Goal: Information Seeking & Learning: Learn about a topic

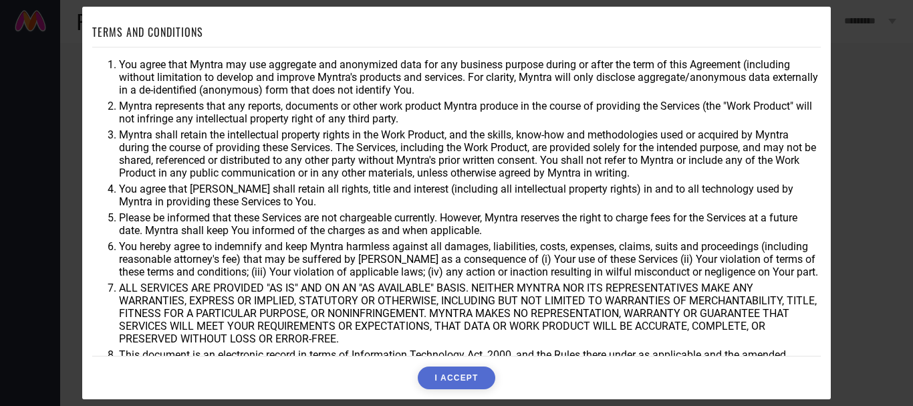
click at [461, 378] on button "I ACCEPT" at bounding box center [456, 377] width 77 height 23
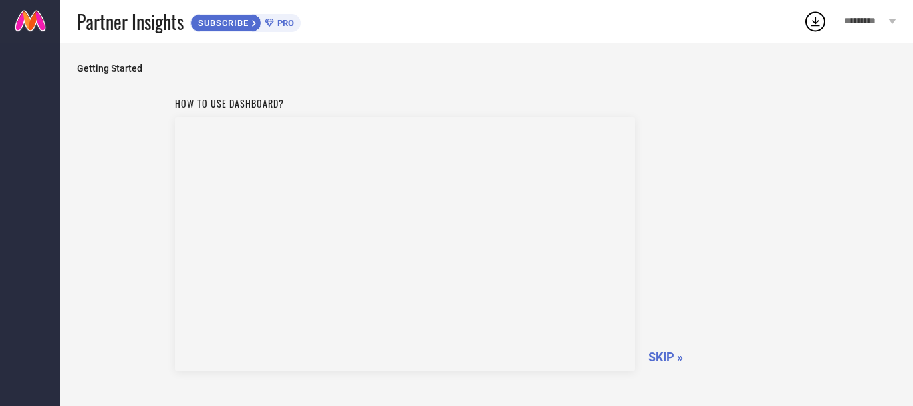
click at [671, 350] on span "SKIP »" at bounding box center [666, 357] width 35 height 14
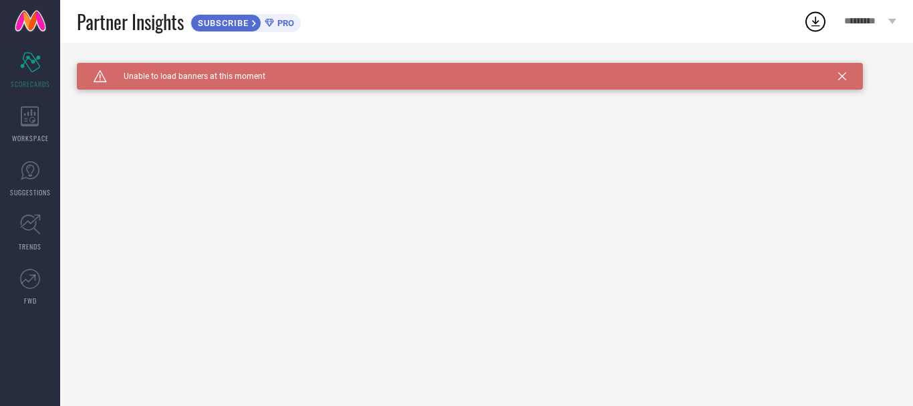
click at [841, 74] on icon at bounding box center [843, 76] width 8 height 8
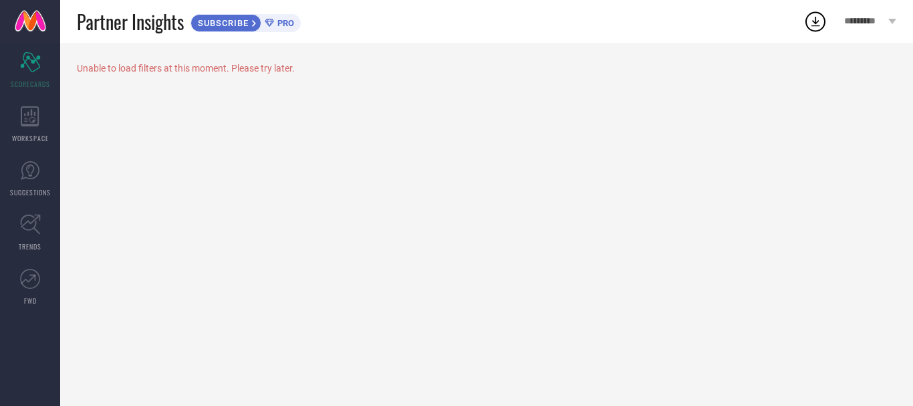
click at [810, 22] on icon at bounding box center [816, 21] width 24 height 24
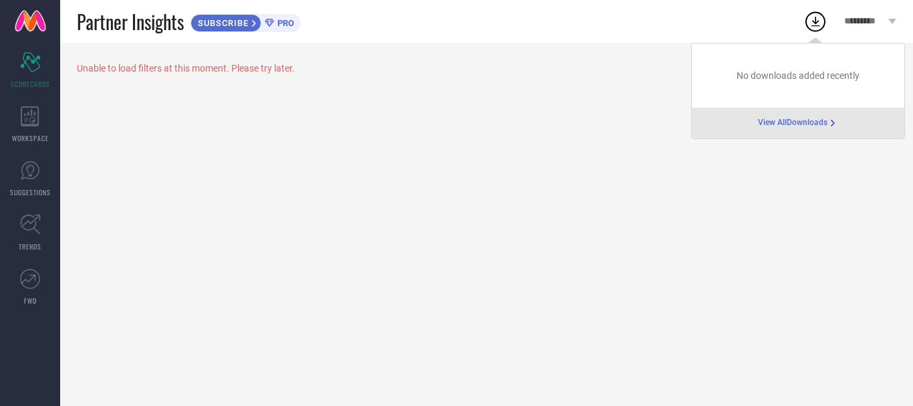
click at [627, 5] on div "Partner Insights SUBSCRIBE PRO" at bounding box center [440, 21] width 727 height 43
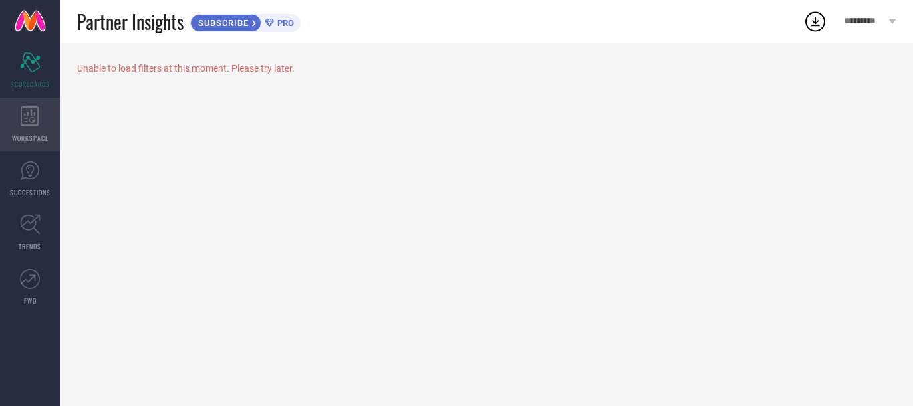
click at [19, 122] on div "WORKSPACE" at bounding box center [30, 124] width 60 height 53
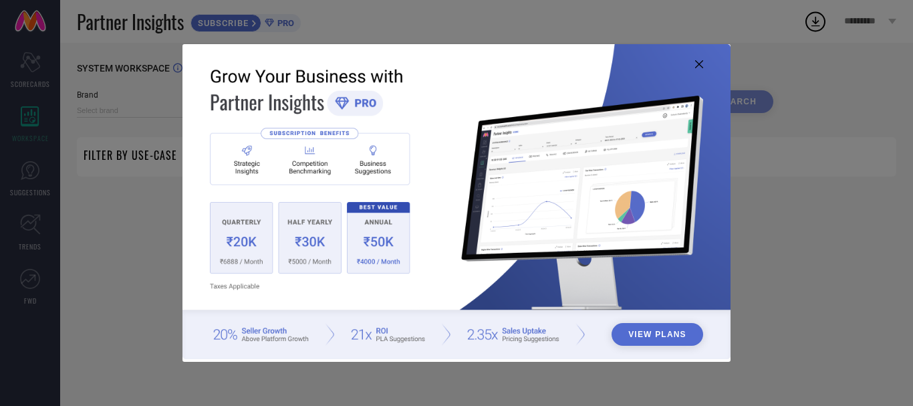
type input "1 STOP FASHION"
type input "All"
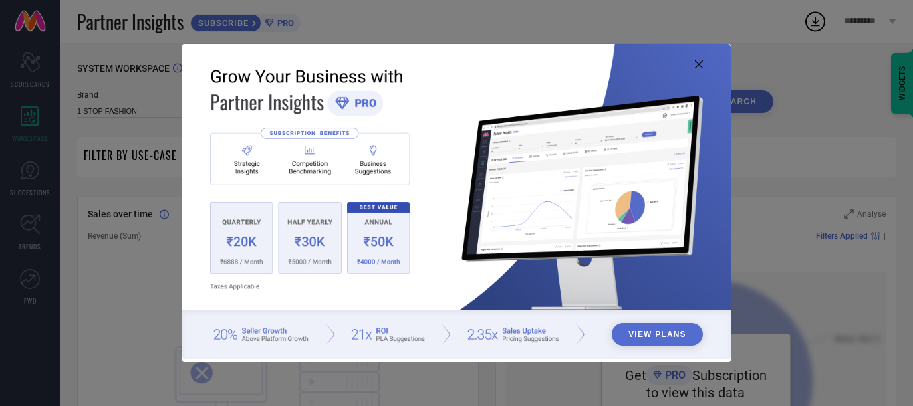
click at [666, 335] on button "View Plans" at bounding box center [658, 334] width 92 height 23
click at [697, 65] on icon at bounding box center [699, 64] width 8 height 8
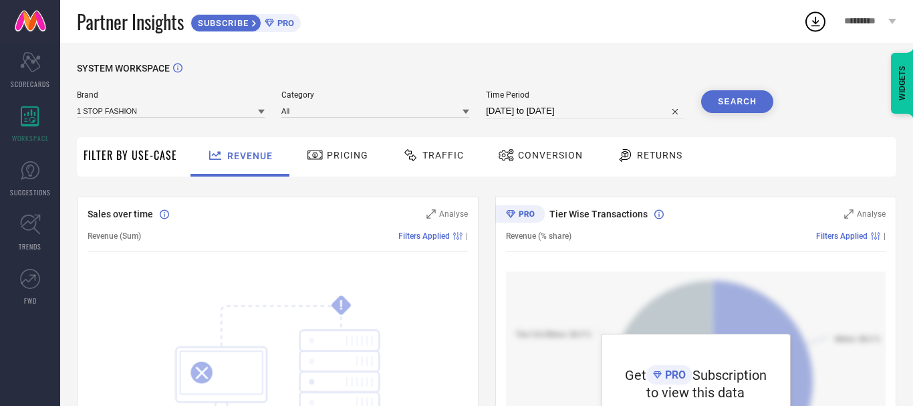
click at [342, 158] on span "Pricing" at bounding box center [347, 155] width 41 height 11
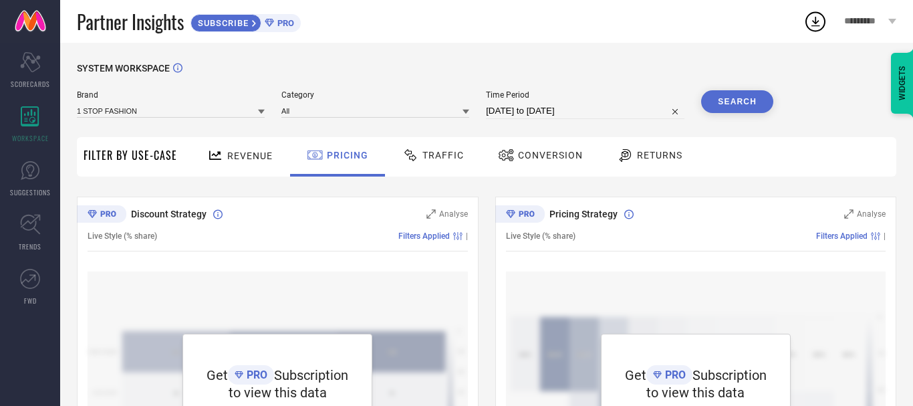
click at [432, 148] on div "Traffic" at bounding box center [433, 155] width 68 height 23
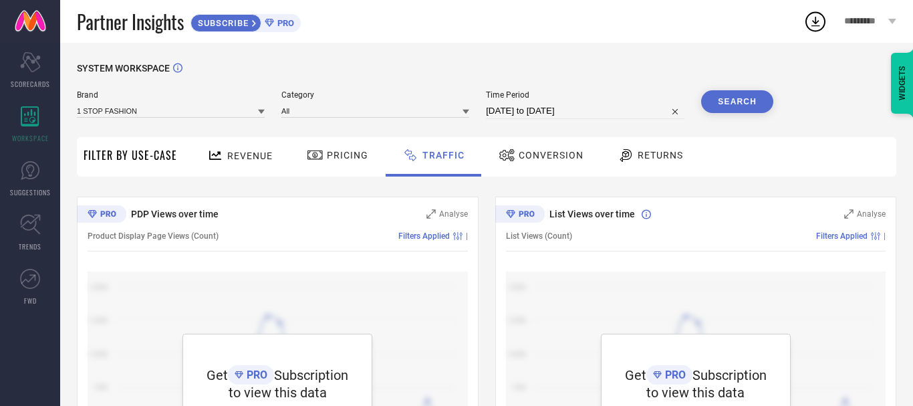
click at [530, 144] on div "Conversion" at bounding box center [542, 155] width 92 height 23
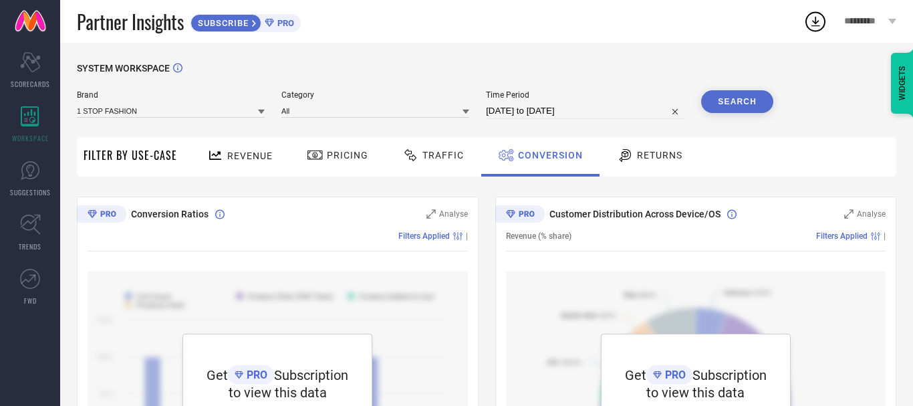
click at [629, 146] on div "Returns" at bounding box center [650, 155] width 72 height 23
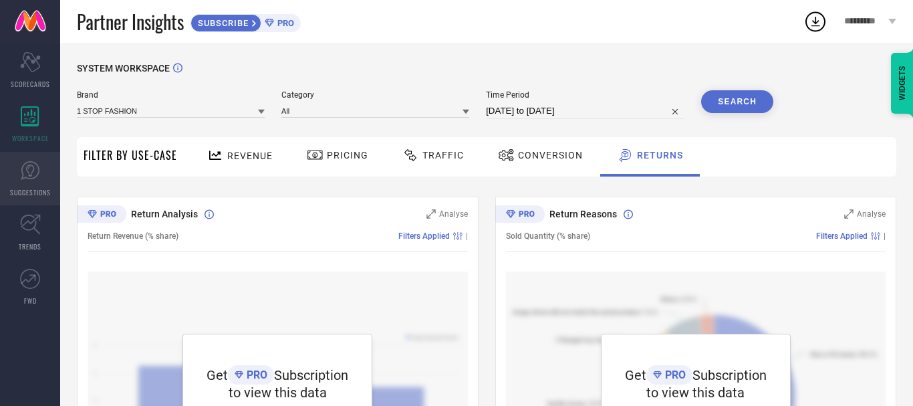
click at [47, 169] on link "SUGGESTIONS" at bounding box center [30, 178] width 60 height 53
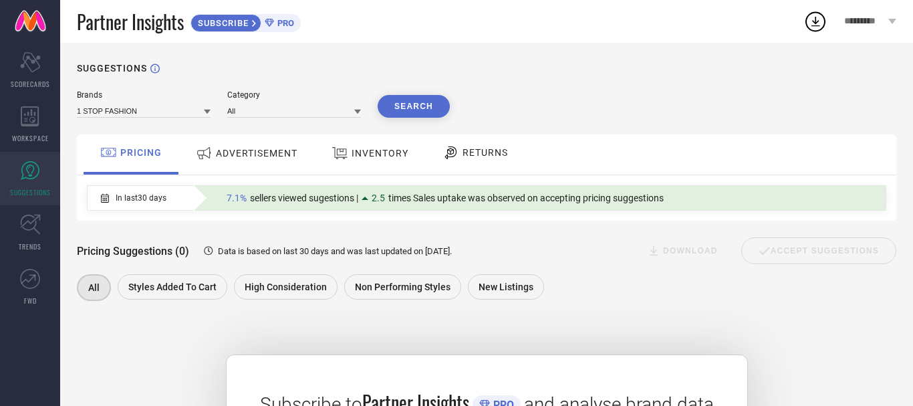
click at [276, 160] on div "ADVERTISEMENT" at bounding box center [247, 153] width 108 height 24
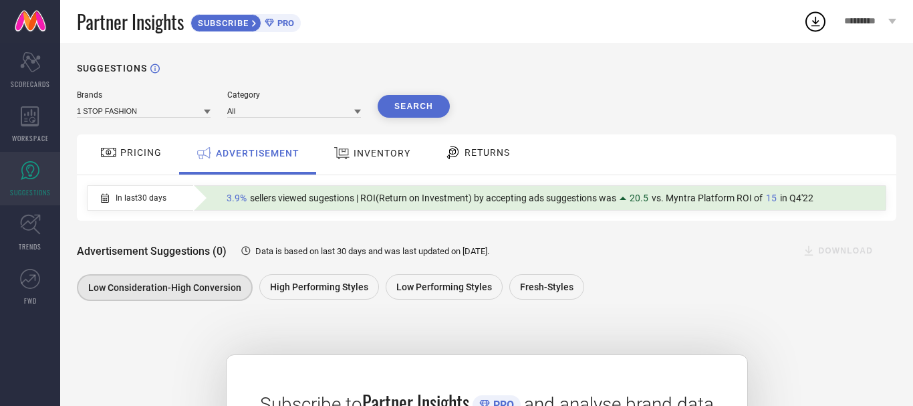
click at [387, 140] on div "INVENTORY" at bounding box center [372, 154] width 110 height 40
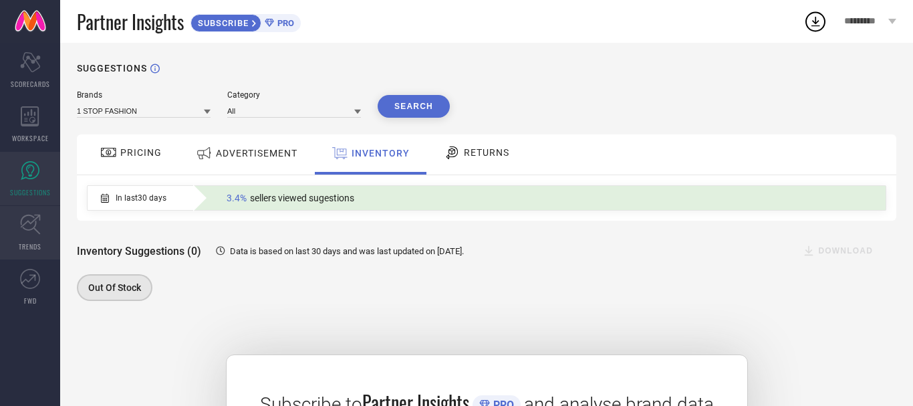
click at [39, 233] on icon at bounding box center [30, 225] width 20 height 20
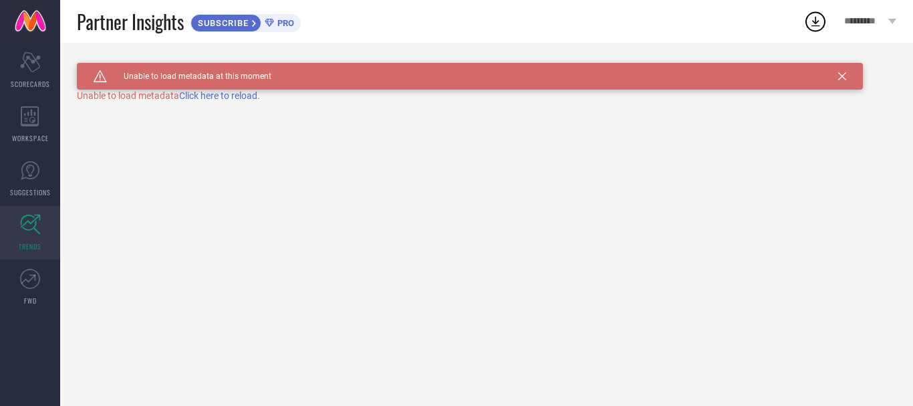
click at [248, 94] on span "Click here to reload." at bounding box center [219, 95] width 81 height 11
click at [28, 283] on icon at bounding box center [30, 279] width 20 height 20
